Goal: Contribute content

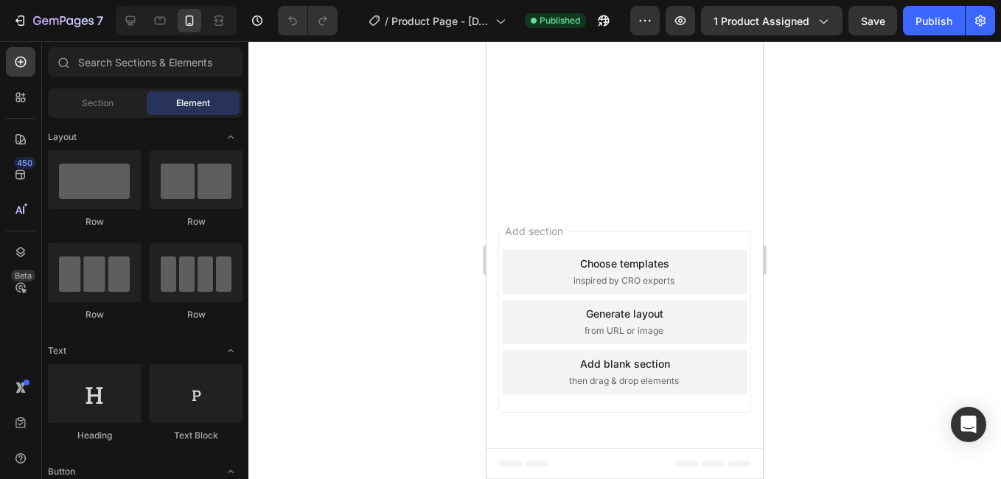
scroll to position [3547, 0]
click at [110, 70] on input "text" at bounding box center [145, 61] width 195 height 29
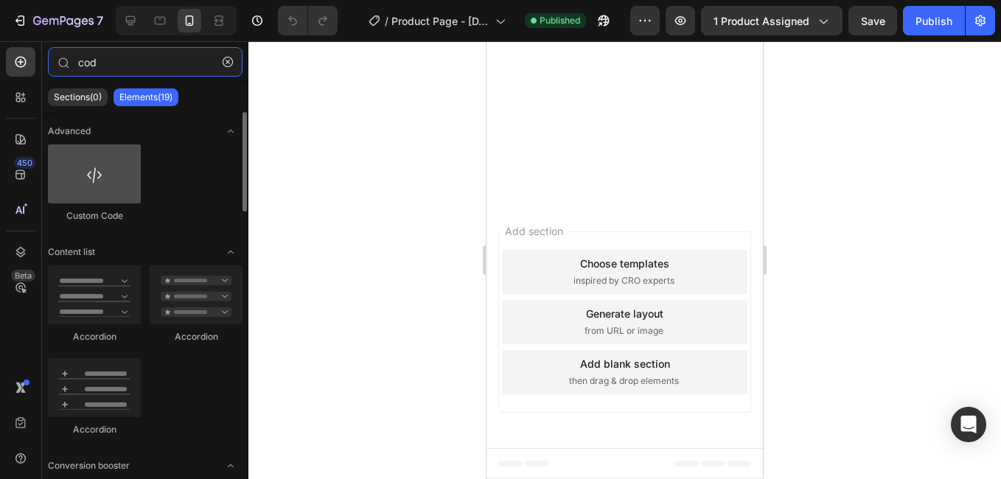
type input "cod"
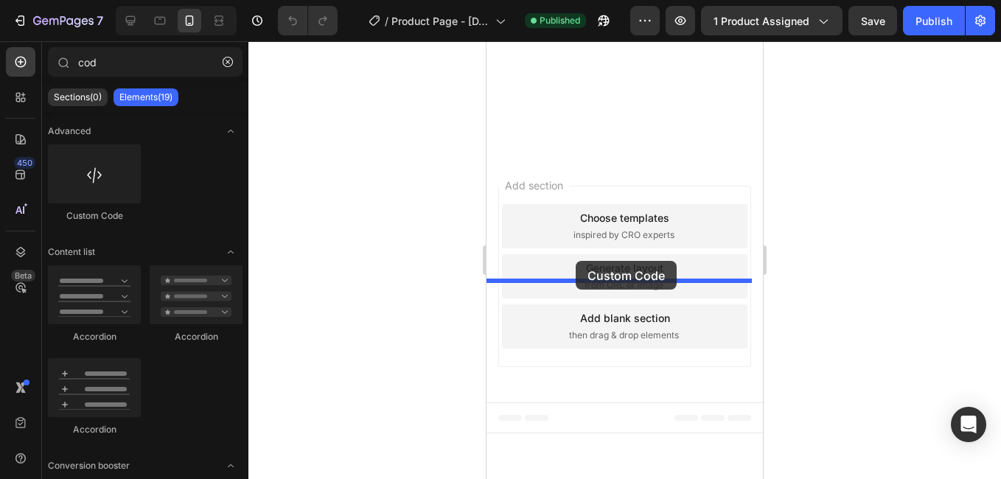
drag, startPoint x: 599, startPoint y: 207, endPoint x: 576, endPoint y: 261, distance: 58.5
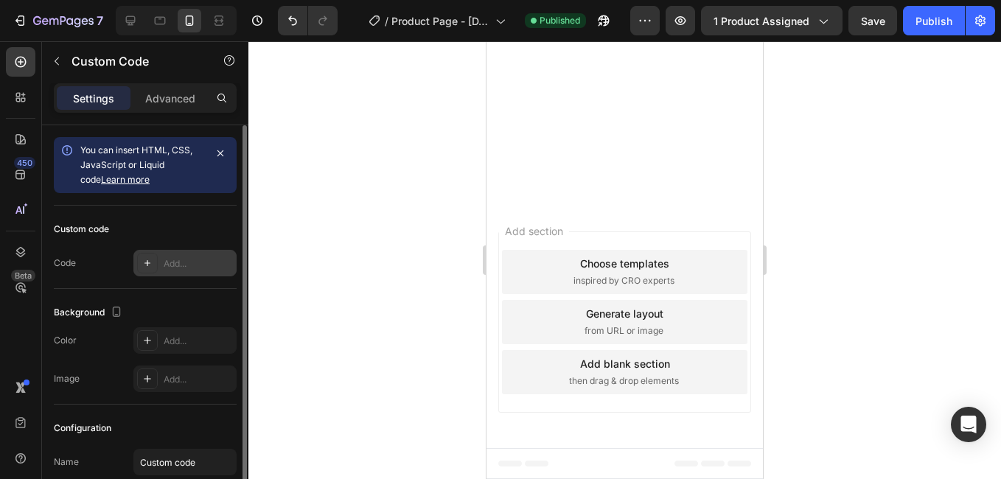
click at [170, 259] on div "Add..." at bounding box center [198, 263] width 69 height 13
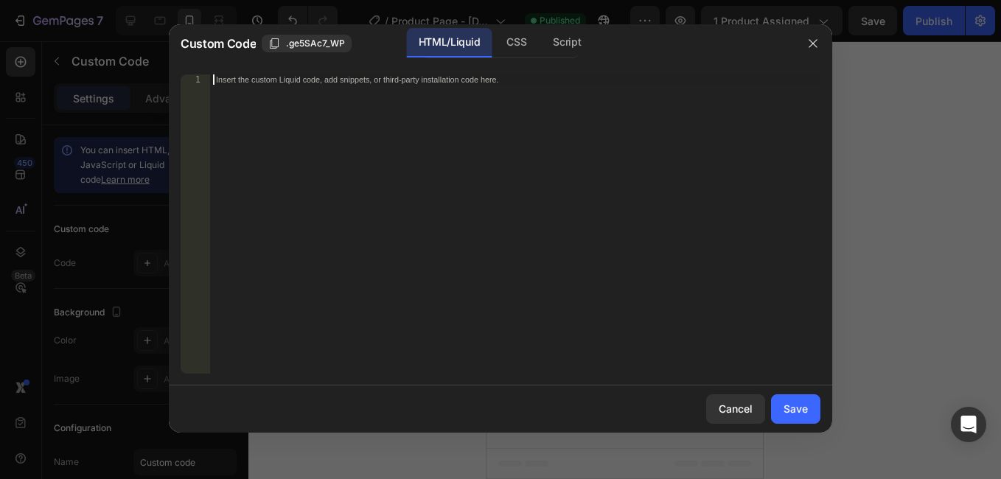
click at [332, 208] on div "Insert the custom Liquid code, add snippets, or third-party installation code h…" at bounding box center [515, 234] width 610 height 320
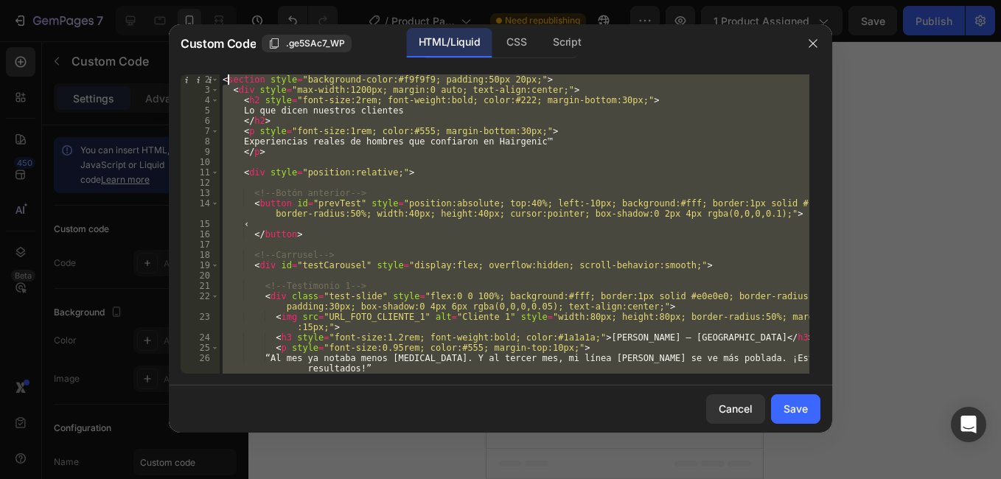
scroll to position [0, 0]
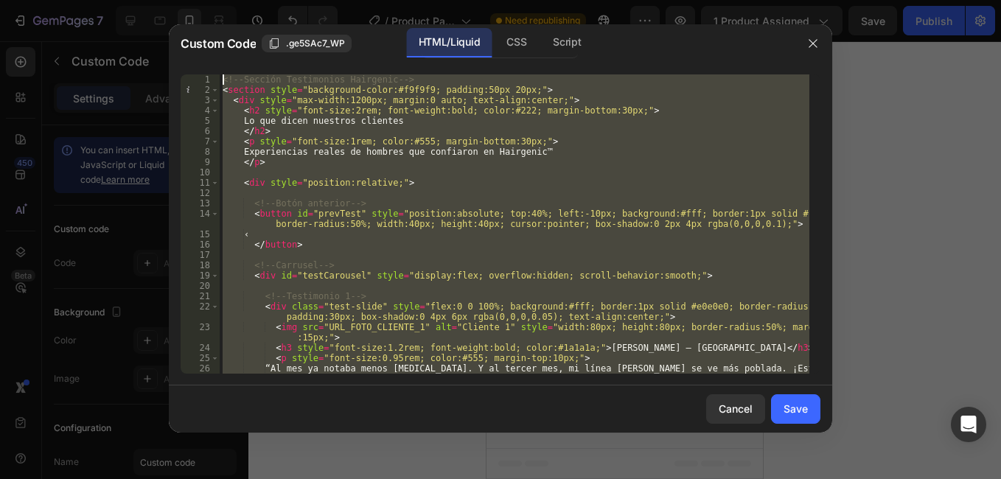
drag, startPoint x: 269, startPoint y: 361, endPoint x: 229, endPoint y: 71, distance: 293.3
click at [229, 71] on div "1 2 3 4 5 6 7 8 9 10 11 12 13 14 15 16 17 18 19 20 21 22 23 24 25 26 <!-- Secci…" at bounding box center [500, 224] width 663 height 323
type textarea "<!-- Sección Testimonios Hairgenic --> <section style="background-color:#f9f9f9…"
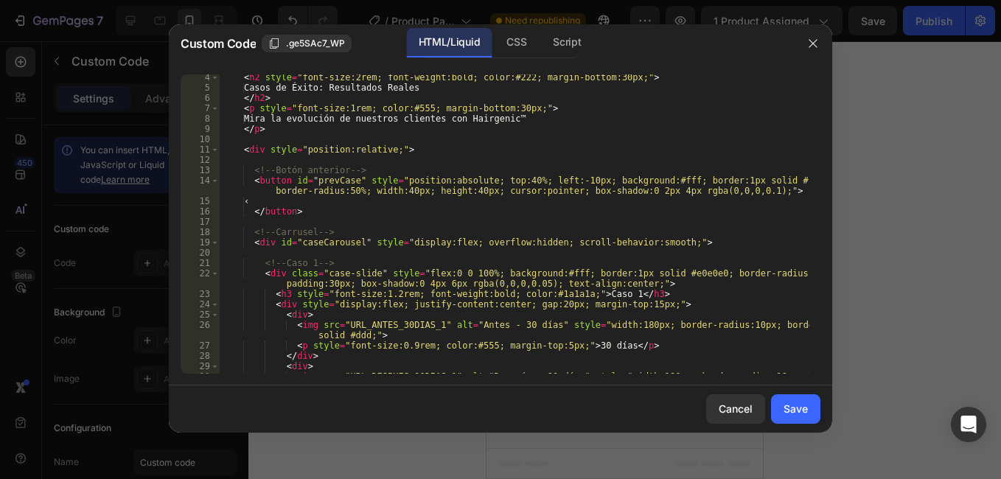
scroll to position [66, 0]
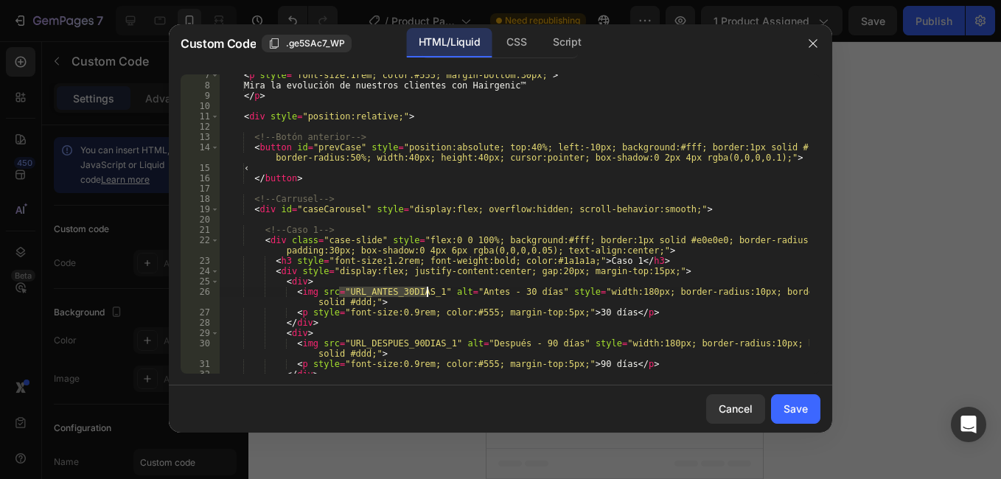
drag, startPoint x: 339, startPoint y: 287, endPoint x: 425, endPoint y: 290, distance: 85.5
click at [425, 290] on div "< p style = "font-size:1rem; color:#555; margin-bottom:30px;" > Mira la evoluci…" at bounding box center [515, 230] width 590 height 320
paste textarea "[URL][DOMAIN_NAME]"
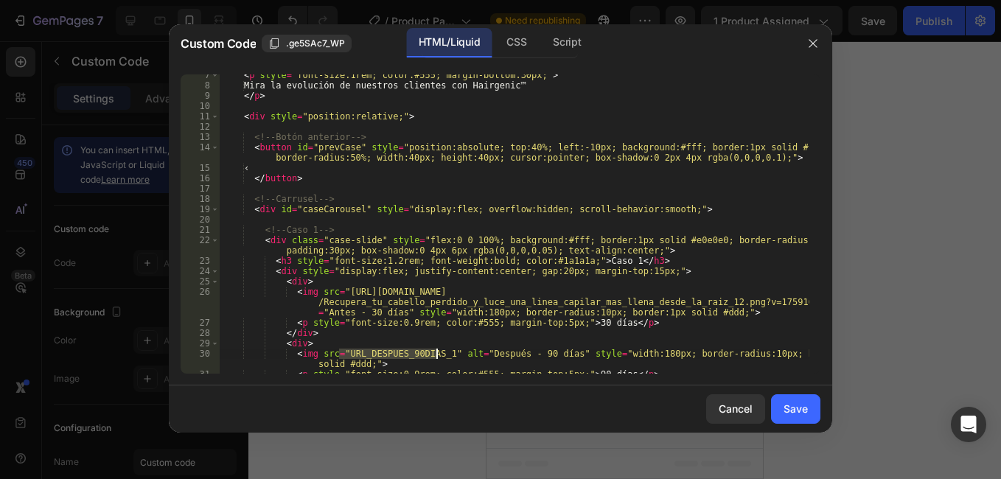
drag, startPoint x: 341, startPoint y: 352, endPoint x: 437, endPoint y: 352, distance: 96.6
click at [437, 352] on div "< p style = "font-size:1rem; color:#555; margin-bottom:30px;" > Mira la evoluci…" at bounding box center [515, 230] width 590 height 320
paste textarea "[URL][DOMAIN_NAME]"
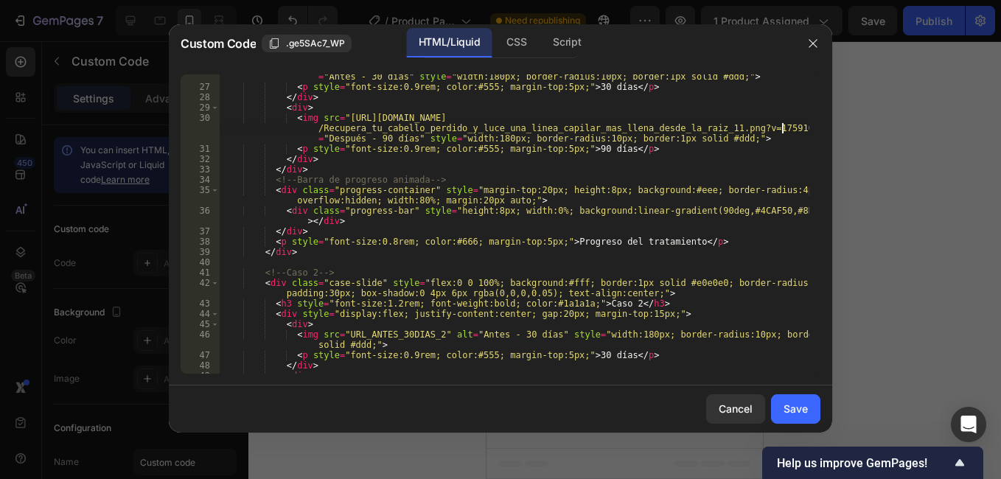
scroll to position [332, 0]
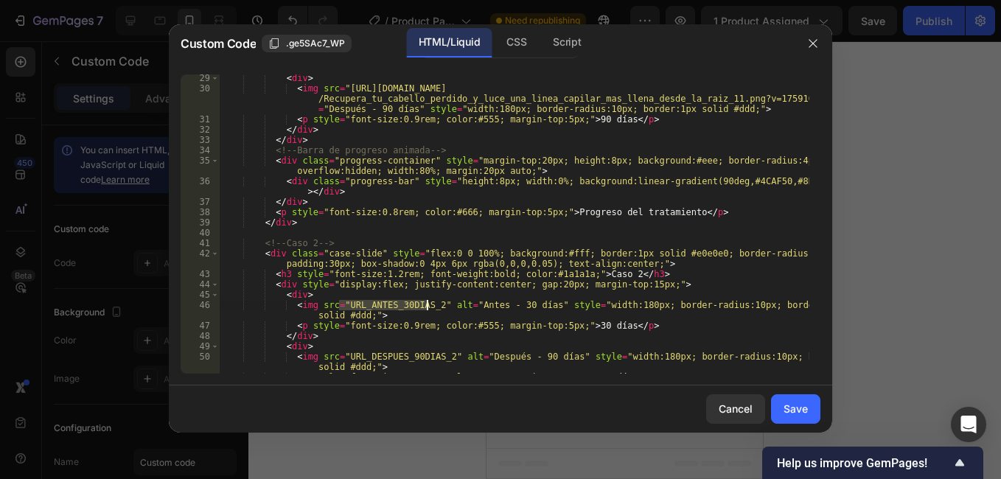
drag, startPoint x: 341, startPoint y: 303, endPoint x: 425, endPoint y: 304, distance: 84.8
click at [425, 304] on div "< div > < img src = "[URL][DOMAIN_NAME] /Recupera_tu_cabello_perdido_y_luce_una…" at bounding box center [515, 233] width 590 height 320
paste textarea "[URL][DOMAIN_NAME]"
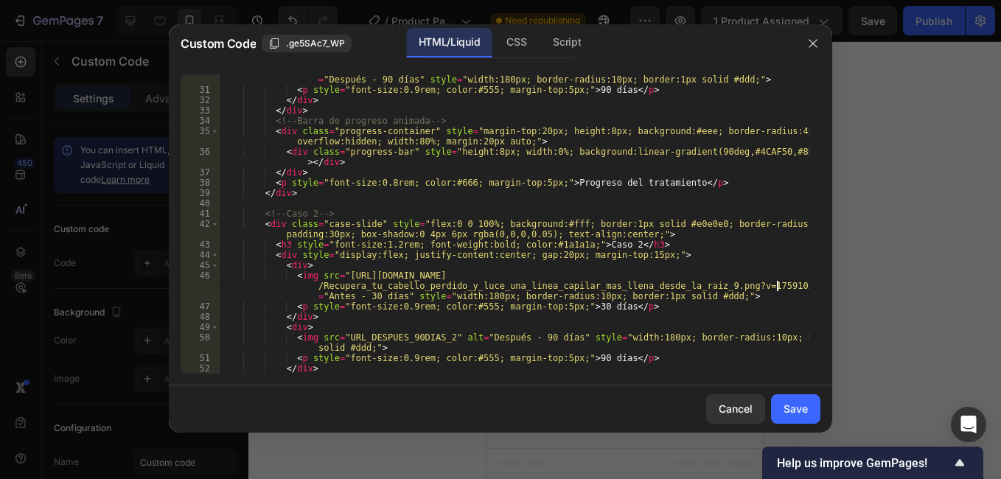
scroll to position [391, 0]
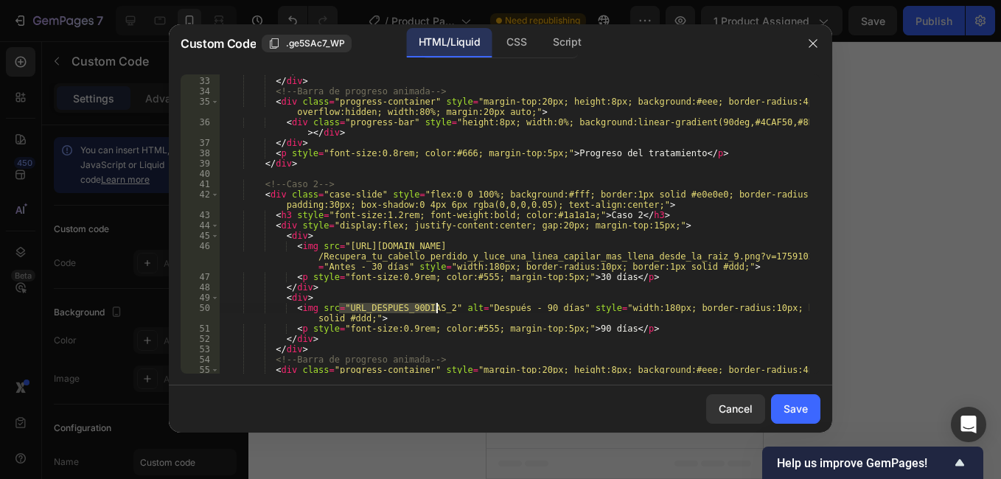
drag, startPoint x: 338, startPoint y: 304, endPoint x: 436, endPoint y: 306, distance: 98.1
click at [436, 306] on div "</ div > </ div > <!-- Barra de progreso animada --> < div class = "progress-co…" at bounding box center [515, 231] width 590 height 330
paste textarea "[URL][DOMAIN_NAME]"
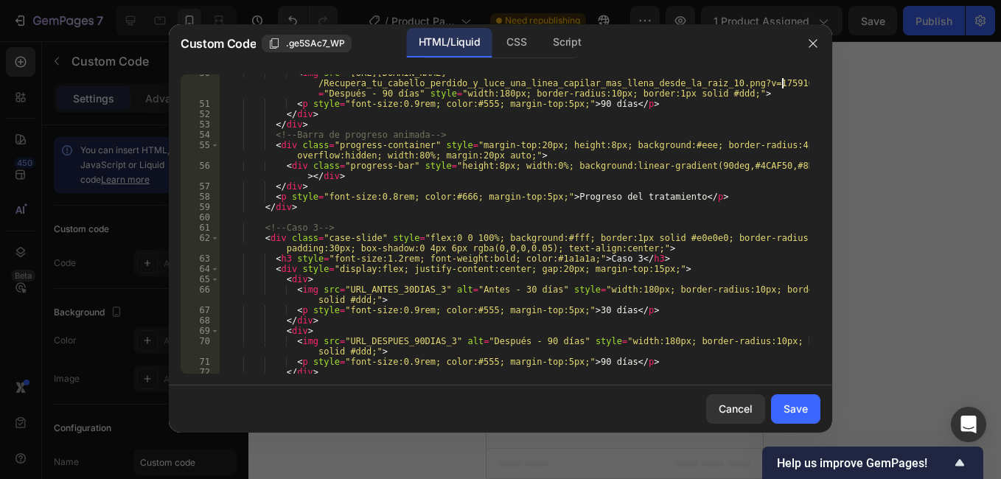
scroll to position [627, 0]
drag, startPoint x: 341, startPoint y: 287, endPoint x: 428, endPoint y: 286, distance: 87.0
click at [428, 286] on div "< img src = "[URL][DOMAIN_NAME] /Recupera_tu_cabello_perdido_y_luce_una_linea_c…" at bounding box center [515, 237] width 590 height 341
paste textarea "[URL][DOMAIN_NAME]"
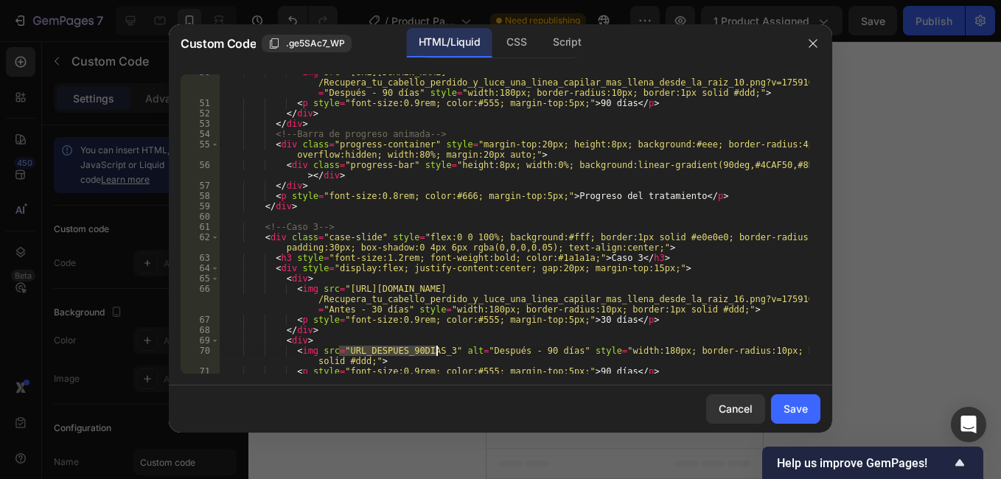
drag, startPoint x: 340, startPoint y: 352, endPoint x: 435, endPoint y: 348, distance: 95.2
click at [435, 348] on div "< img src = "[URL][DOMAIN_NAME] /Recupera_tu_cabello_perdido_y_luce_una_linea_c…" at bounding box center [515, 237] width 590 height 341
paste textarea "[URL][DOMAIN_NAME]"
type textarea "<img src="[URL][DOMAIN_NAME]" alt="Después - 90 días" style="width:180px; borde…"
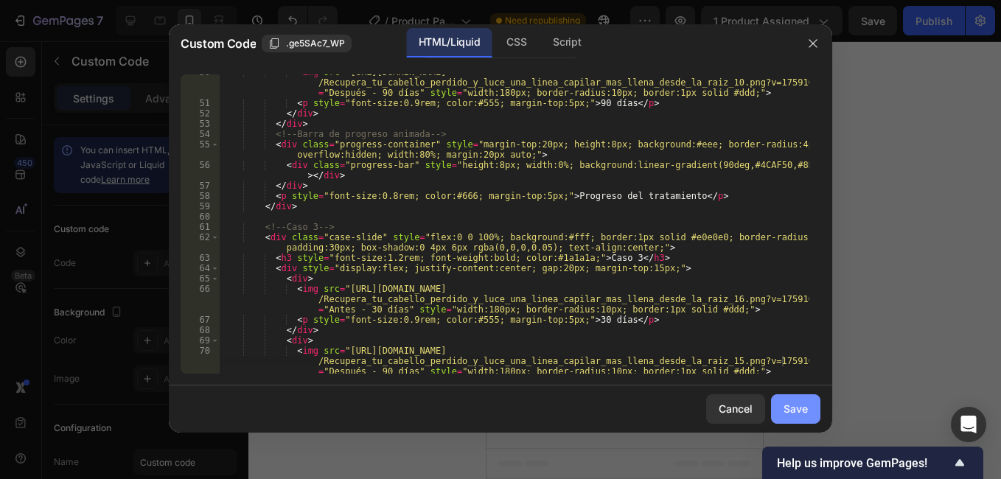
click at [815, 405] on button "Save" at bounding box center [795, 408] width 49 height 29
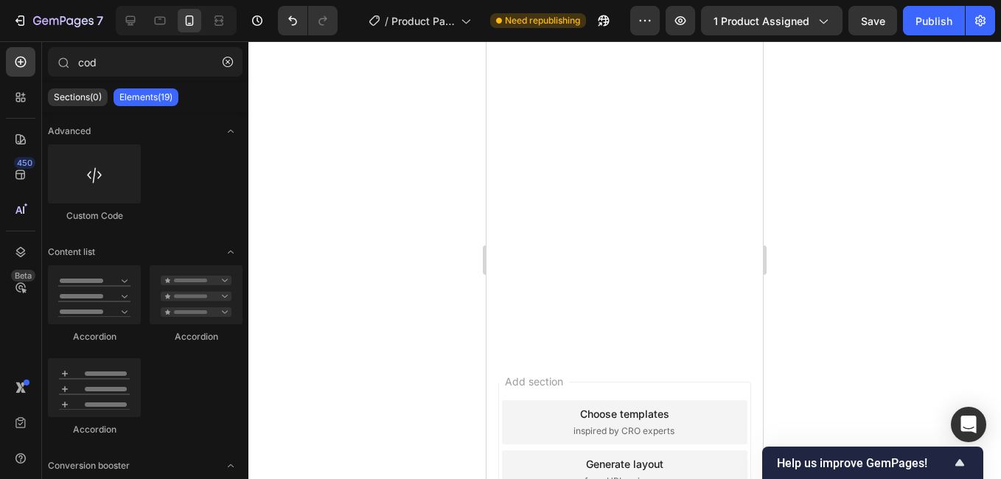
scroll to position [3487, 0]
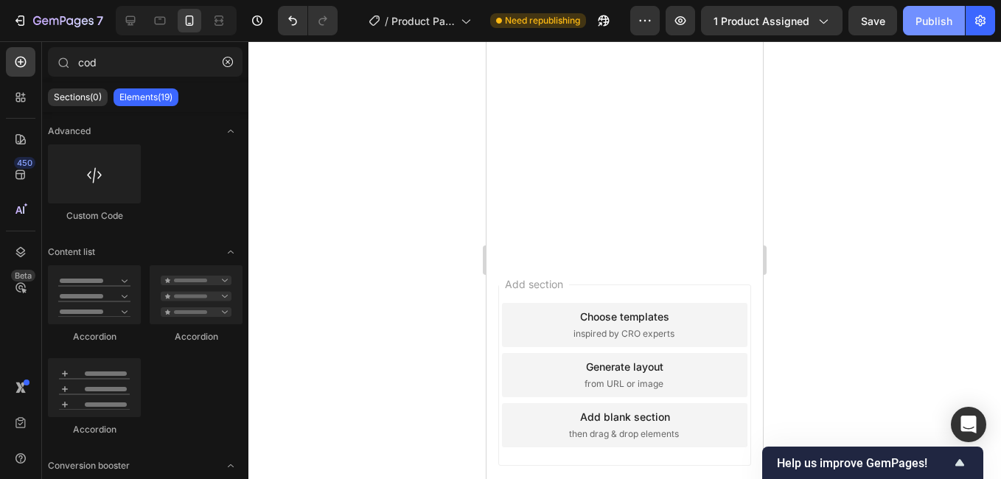
click at [946, 26] on div "Publish" at bounding box center [934, 20] width 37 height 15
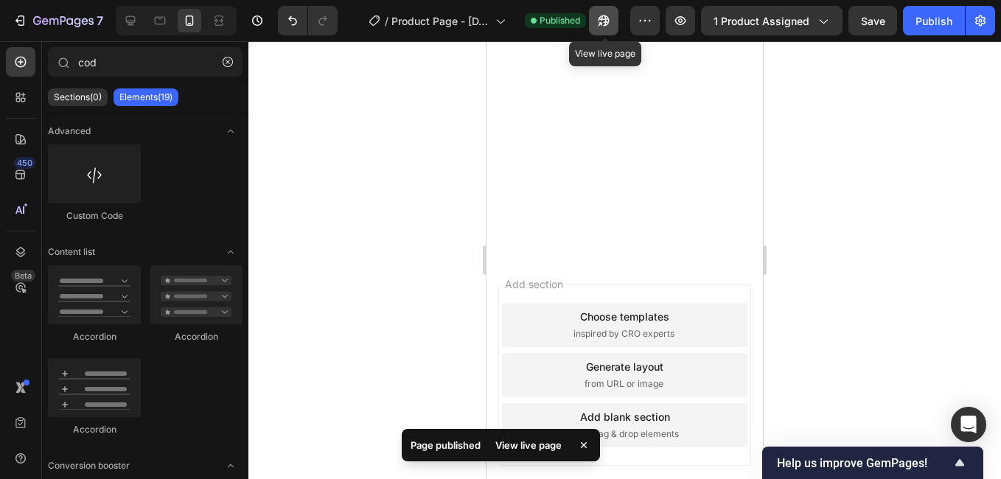
click at [610, 24] on icon "button" at bounding box center [604, 20] width 11 height 11
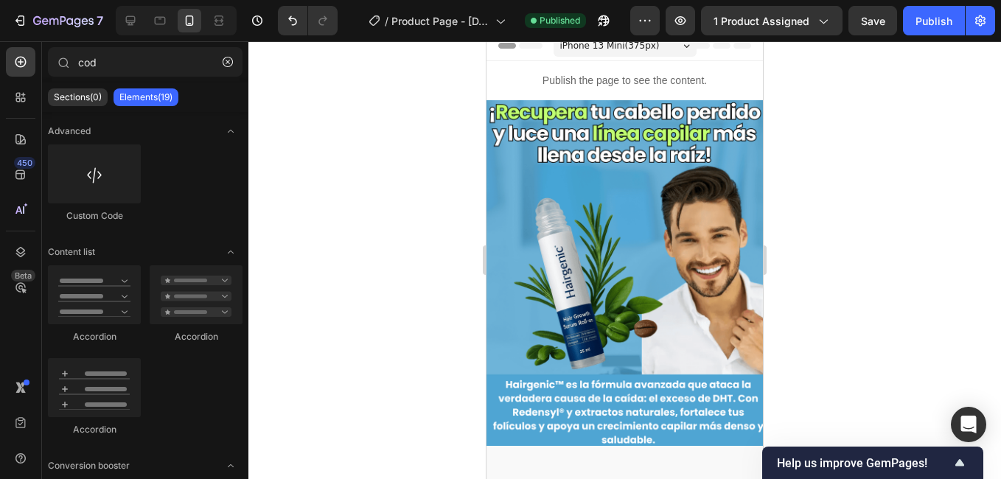
scroll to position [0, 0]
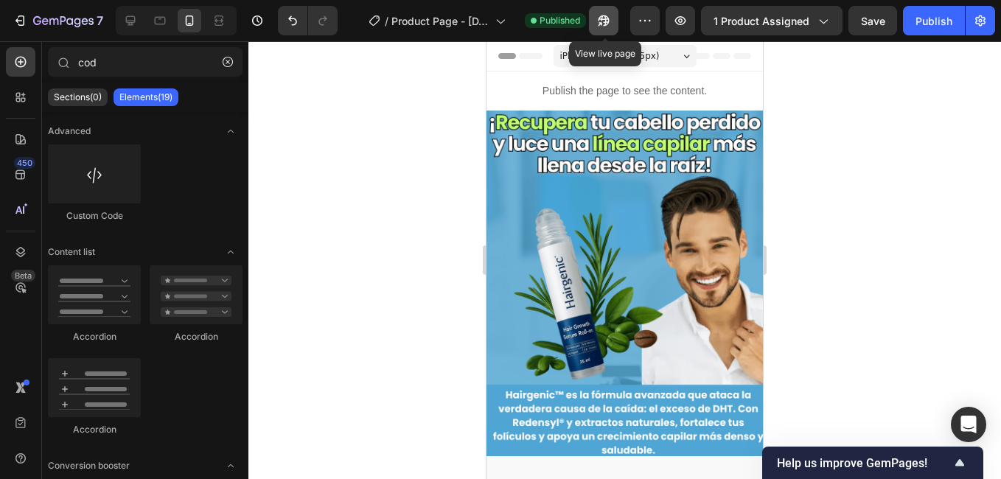
click at [611, 22] on icon "button" at bounding box center [603, 20] width 15 height 15
